Goal: Navigation & Orientation: Go to known website

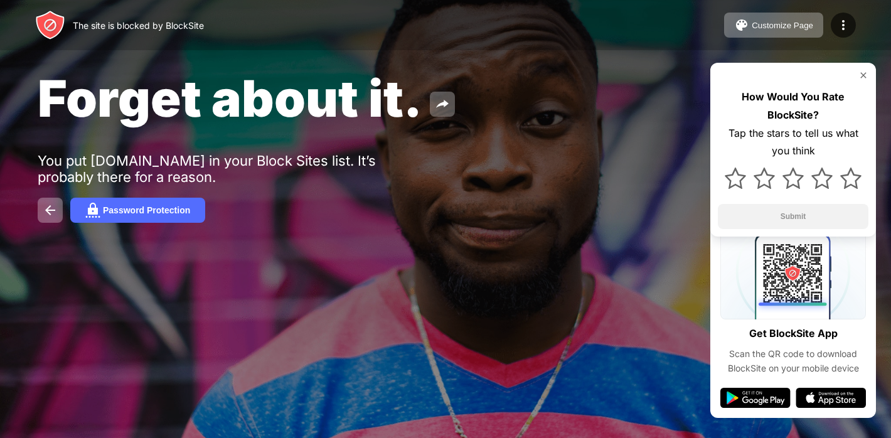
drag, startPoint x: 352, startPoint y: 176, endPoint x: 7, endPoint y: -70, distance: 424.1
click at [7, 0] on html "The site is blocked by BlockSite Customize Page Edit Block List Redirect Custom…" at bounding box center [445, 219] width 891 height 438
